Goal: Information Seeking & Learning: Learn about a topic

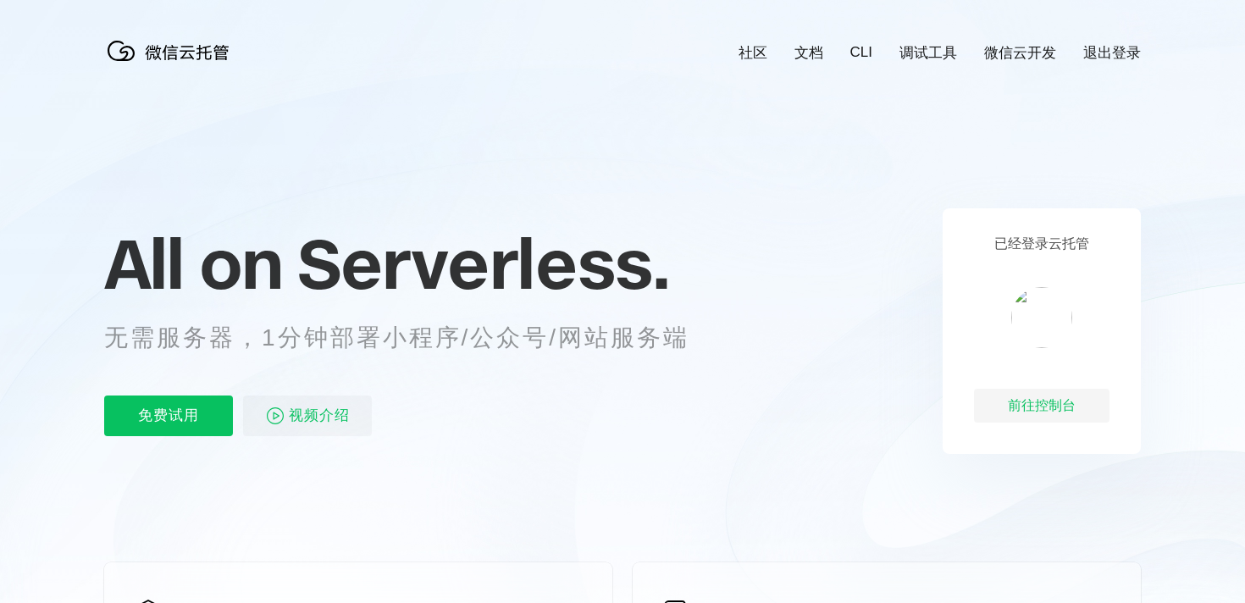
scroll to position [0, 3011]
click at [203, 424] on p "免费试用" at bounding box center [168, 415] width 129 height 41
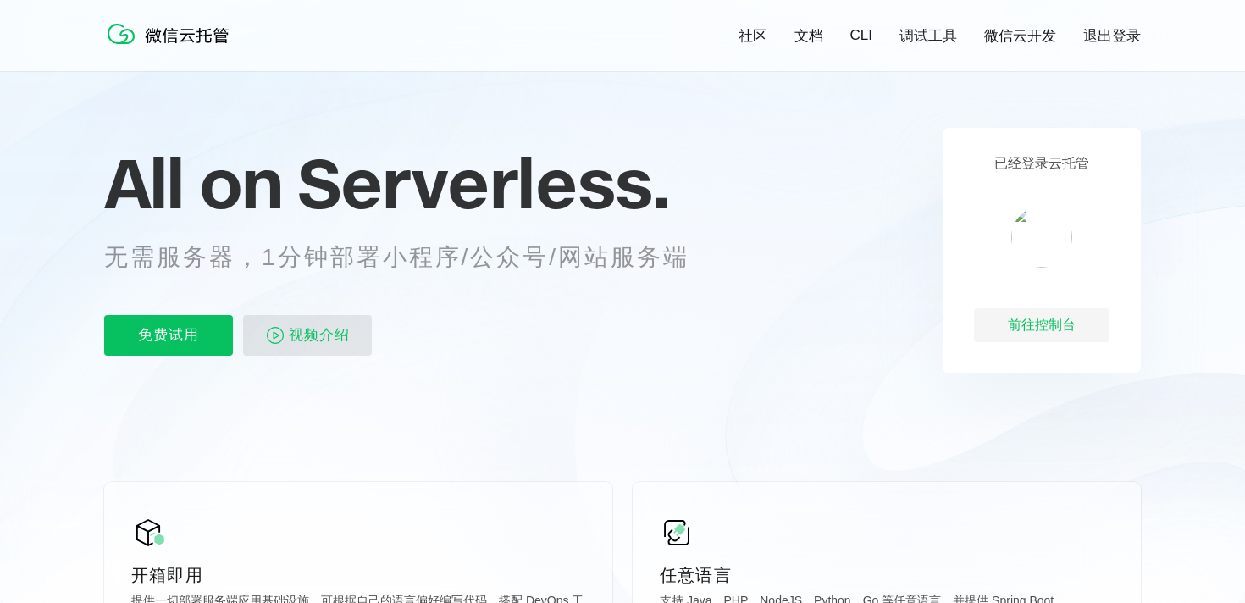
scroll to position [97, 0]
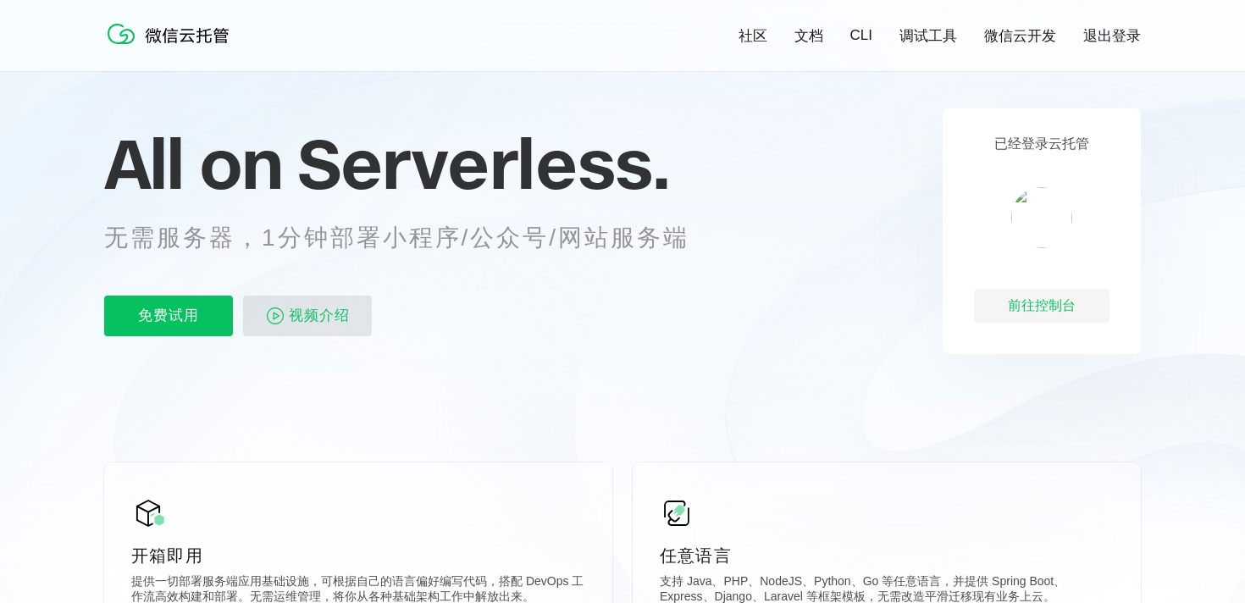
click at [328, 320] on span "视频介绍" at bounding box center [319, 315] width 61 height 41
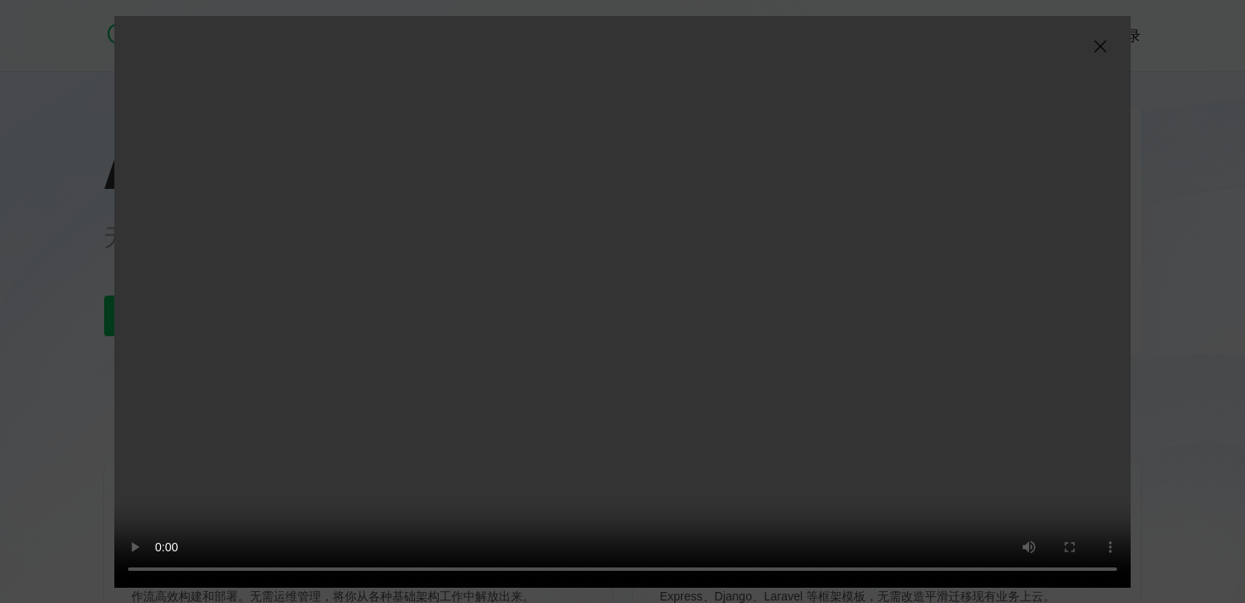
click at [1099, 45] on img at bounding box center [1100, 46] width 20 height 20
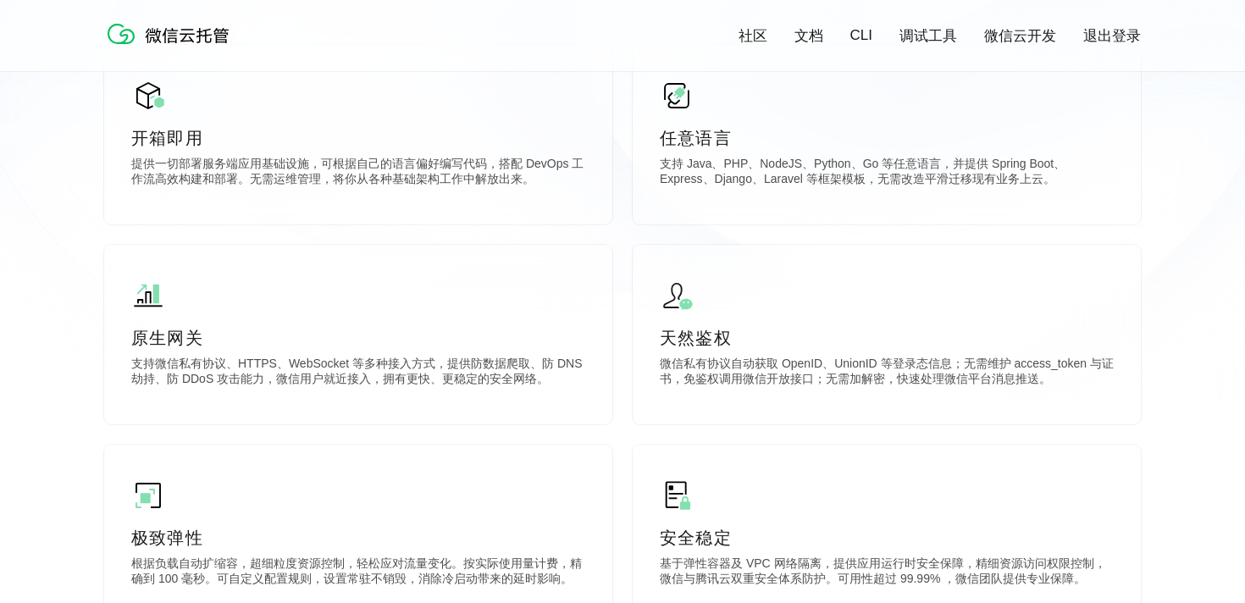
scroll to position [513, 0]
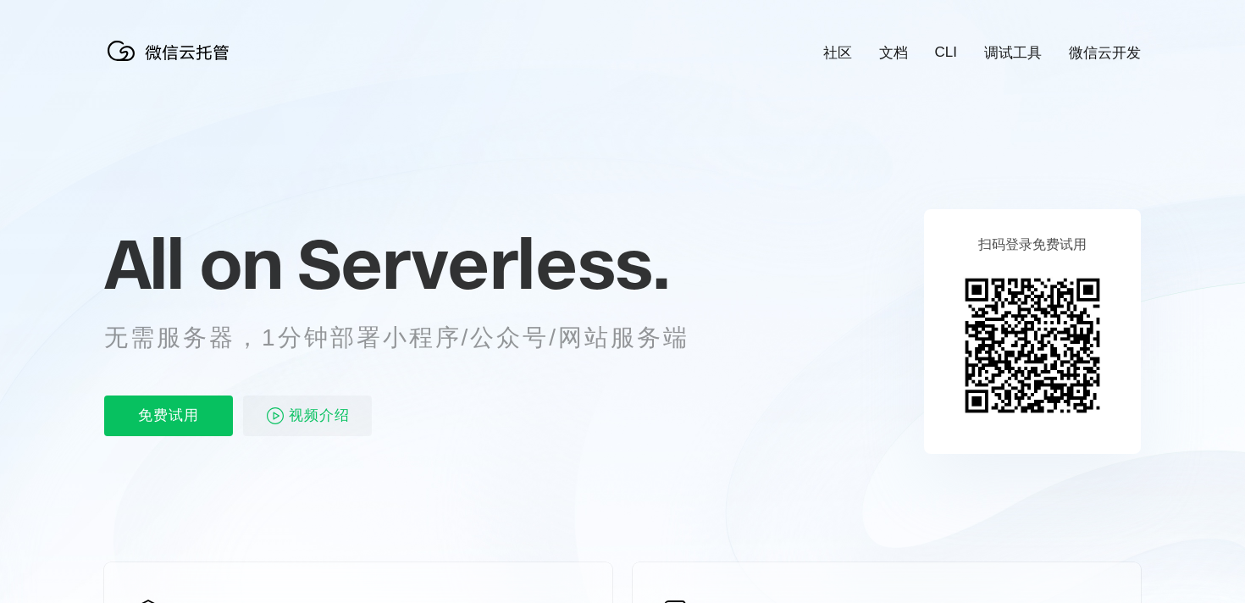
scroll to position [0, 3011]
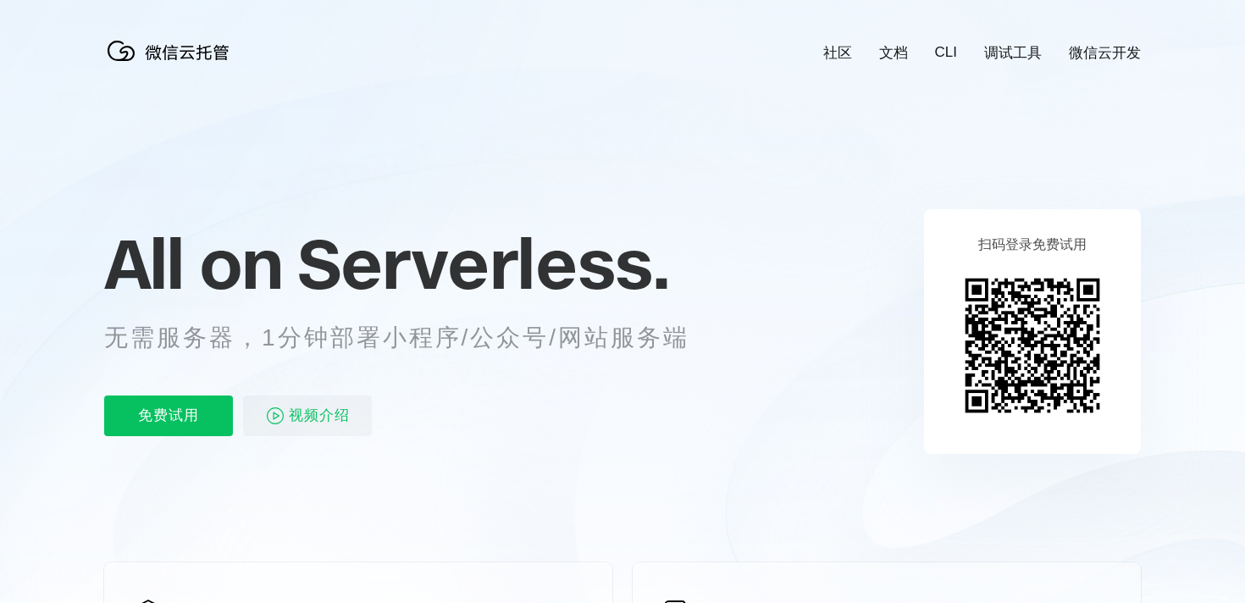
scroll to position [0, 3011]
click at [1103, 51] on link "微信云开发" at bounding box center [1104, 52] width 72 height 19
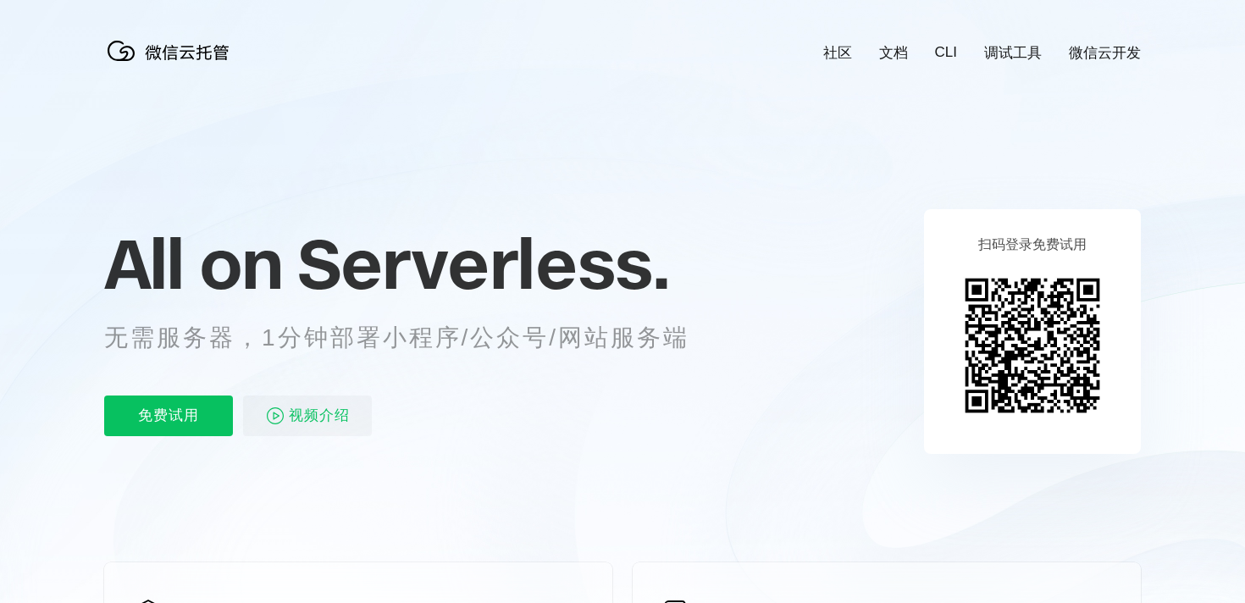
scroll to position [0, 3010]
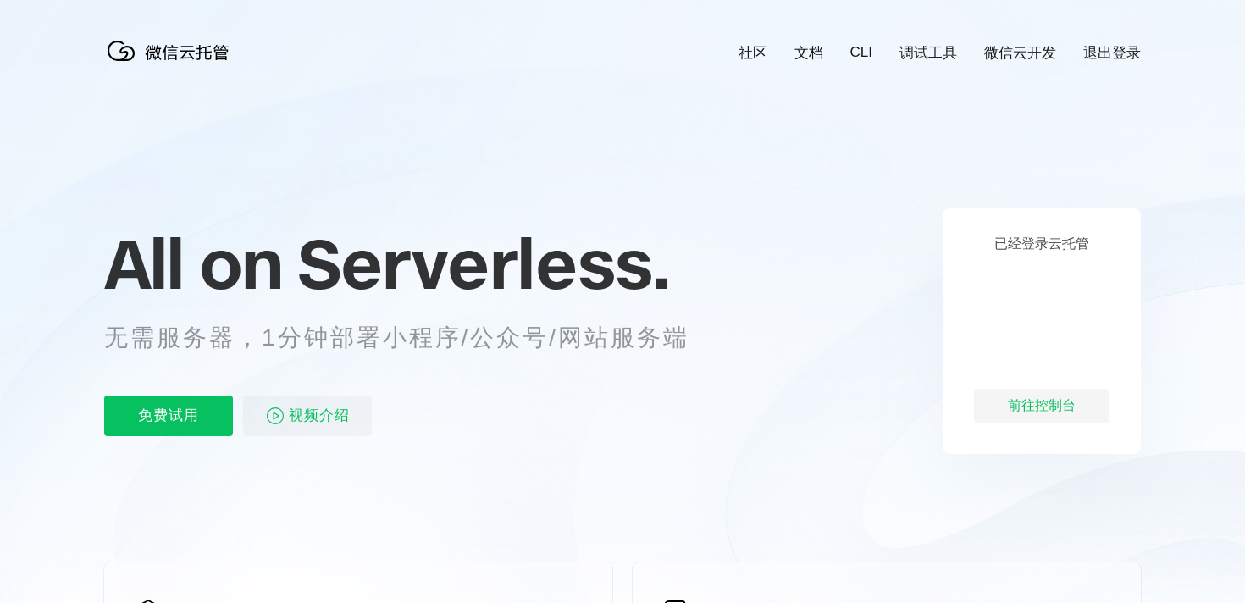
scroll to position [0, 3011]
click at [1038, 49] on link "微信云开发" at bounding box center [1020, 52] width 72 height 19
click at [1021, 51] on link "微信云开发" at bounding box center [1020, 52] width 72 height 19
